Goal: Ask a question

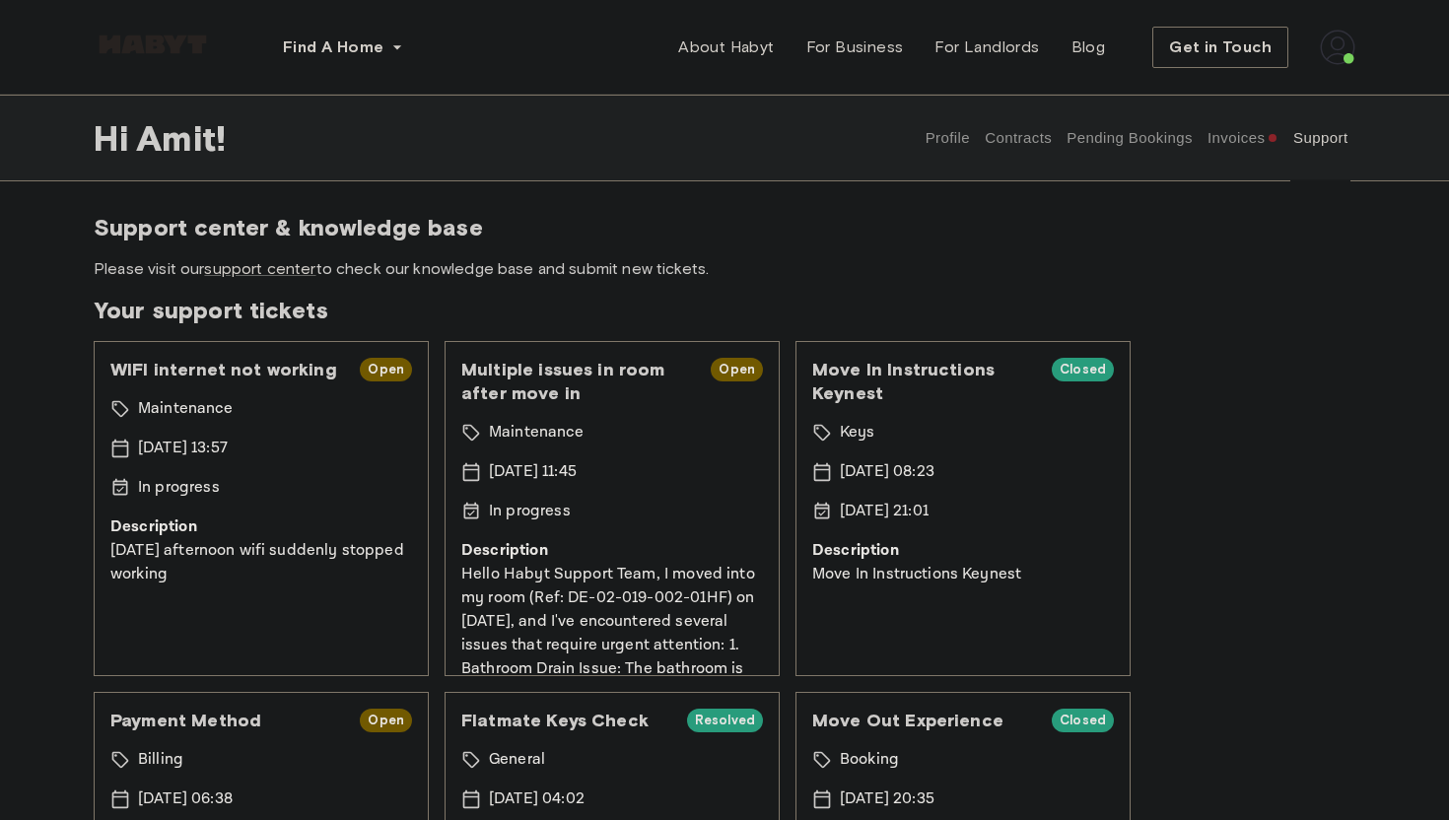
click at [560, 602] on p "Hello Habyt Support Team, I moved into my room (Ref: DE-02-019-002-01HF) on [DA…" at bounding box center [612, 823] width 302 height 520
click at [598, 519] on div "In progress" at bounding box center [612, 512] width 302 height 24
click at [520, 509] on p "In progress" at bounding box center [530, 512] width 82 height 24
click at [616, 468] on div "[DATE] 11:45" at bounding box center [612, 472] width 302 height 24
click at [739, 374] on span "Open" at bounding box center [737, 370] width 52 height 20
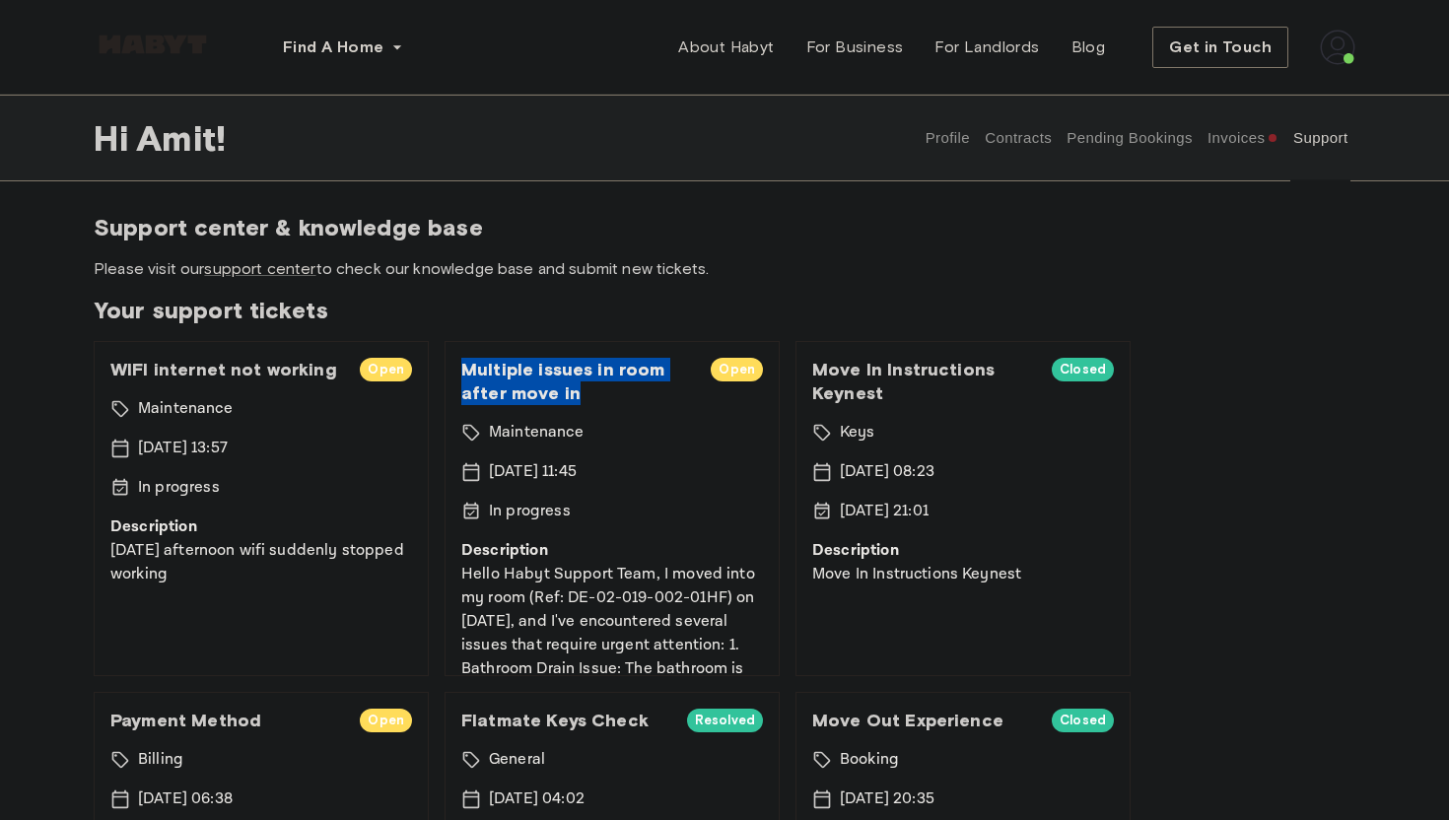
drag, startPoint x: 581, startPoint y: 394, endPoint x: 466, endPoint y: 374, distance: 116.2
click at [466, 374] on span "Multiple issues in room after move in" at bounding box center [578, 381] width 234 height 47
copy span "Multiple issues in room after move in"
